Goal: Task Accomplishment & Management: Manage account settings

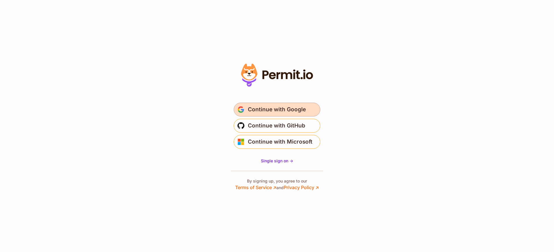
click at [277, 108] on span "Continue with Google" at bounding box center [277, 109] width 58 height 9
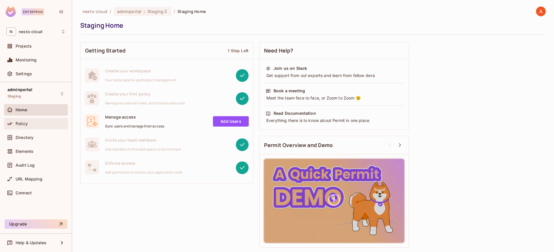
click at [25, 128] on div "Policy" at bounding box center [36, 124] width 64 height 12
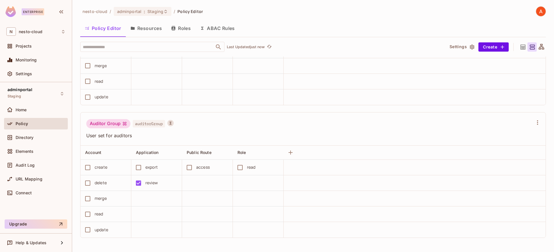
scroll to position [0, 0]
